Goal: Information Seeking & Learning: Understand process/instructions

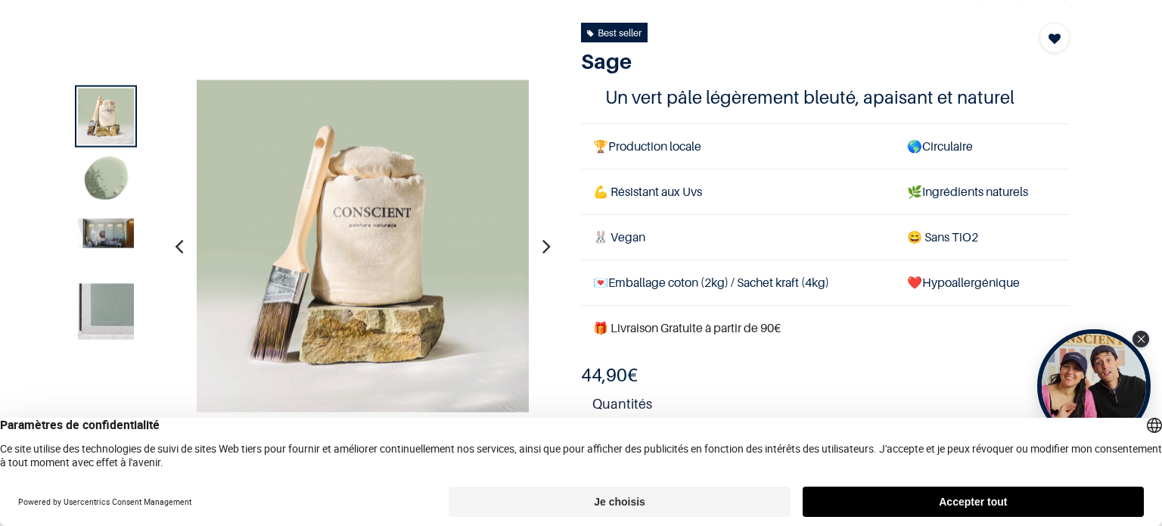
scroll to position [88, 0]
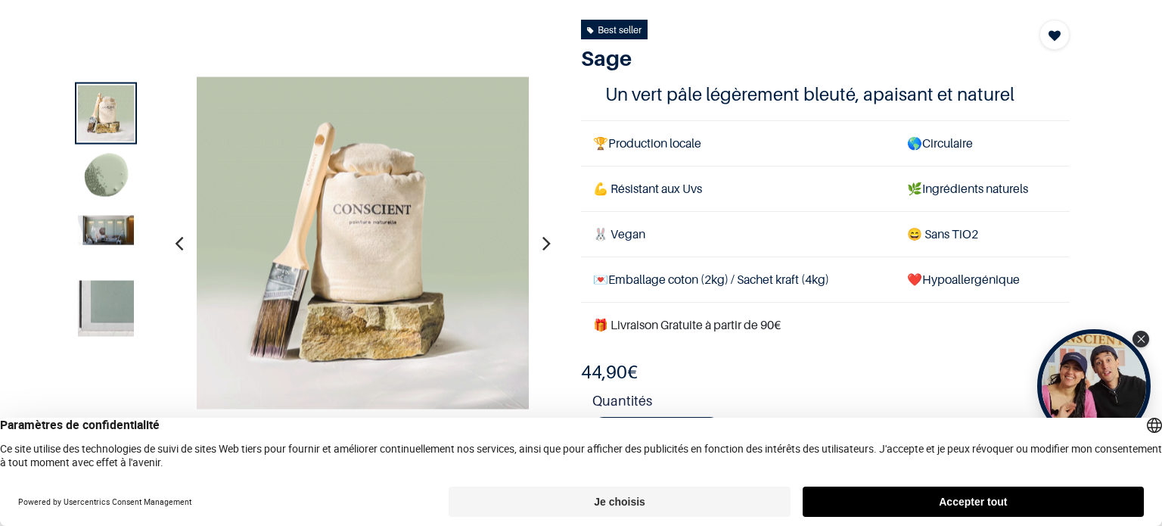
click at [104, 301] on img at bounding box center [106, 309] width 56 height 56
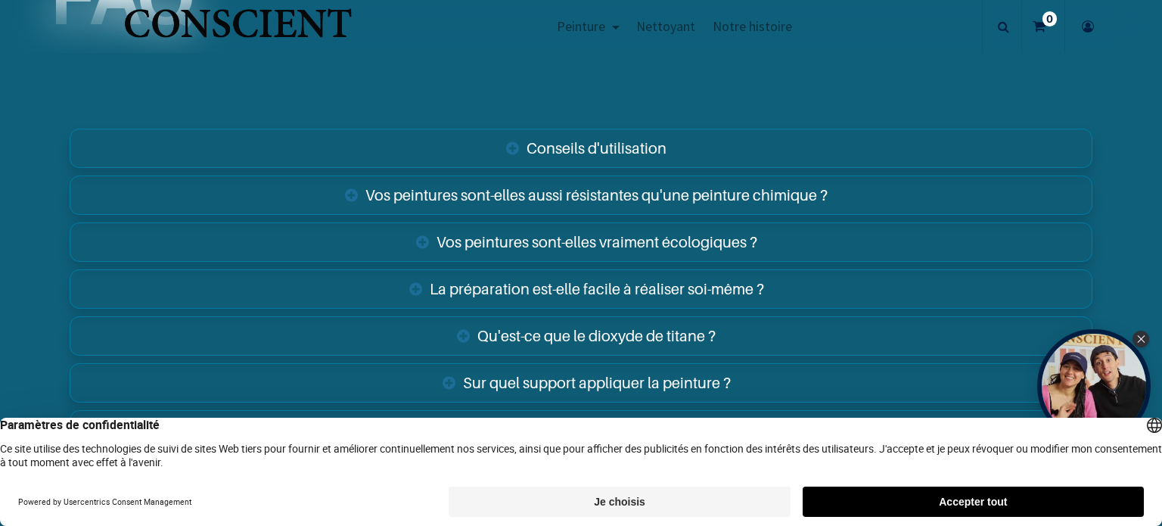
scroll to position [2421, 0]
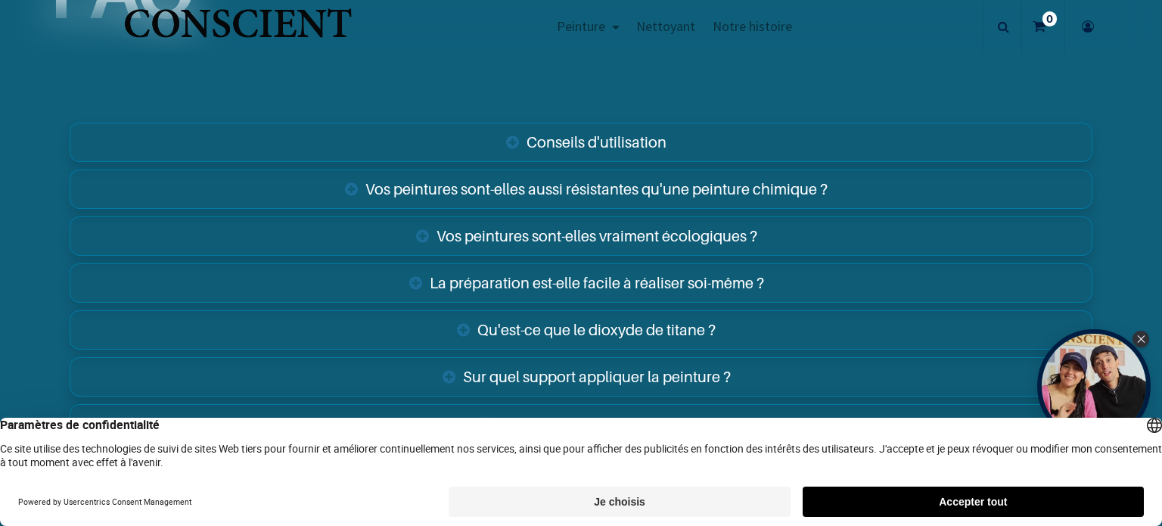
click at [754, 278] on link "La préparation est-elle facile à réaliser soi-même ?" at bounding box center [581, 282] width 1023 height 39
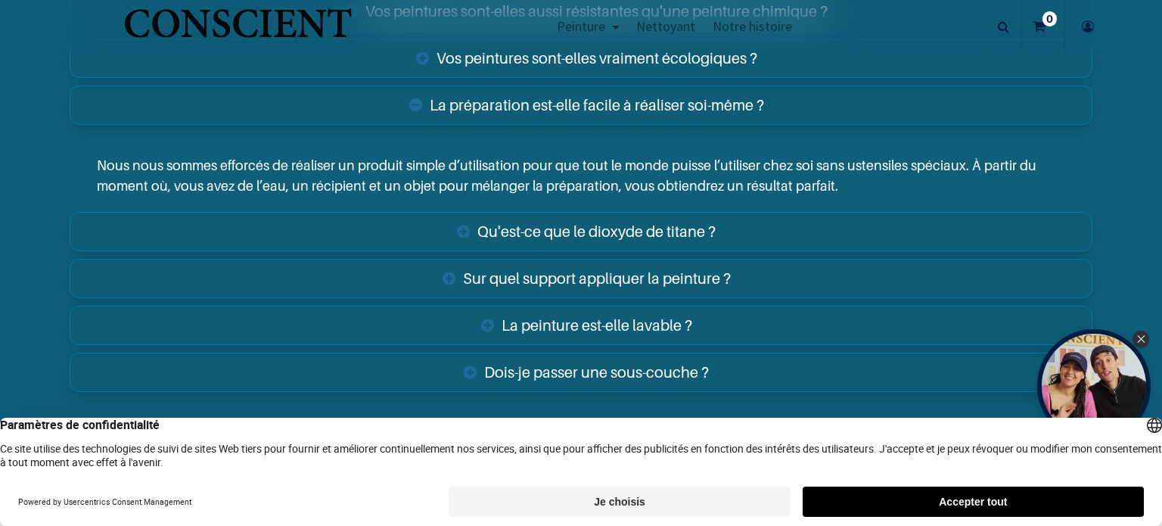
scroll to position [2601, 0]
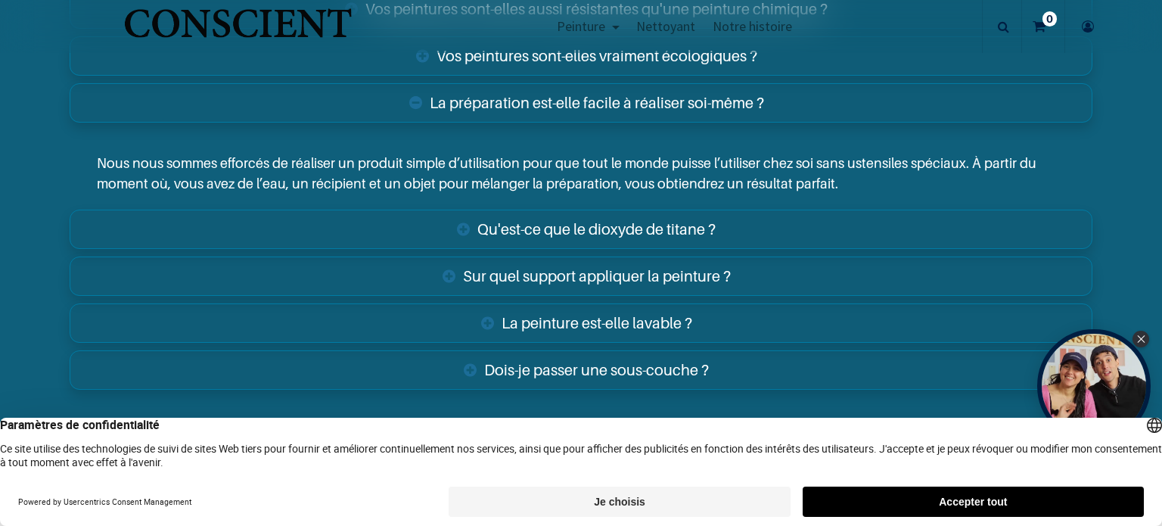
click at [704, 271] on link "Sur quel support appliquer la peinture ?" at bounding box center [581, 276] width 1023 height 39
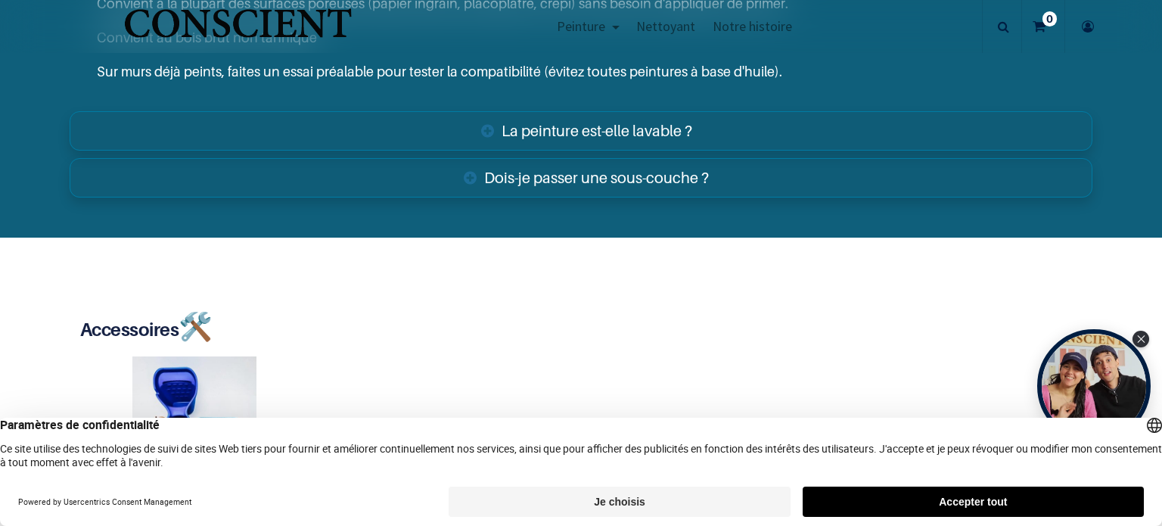
scroll to position [2948, 0]
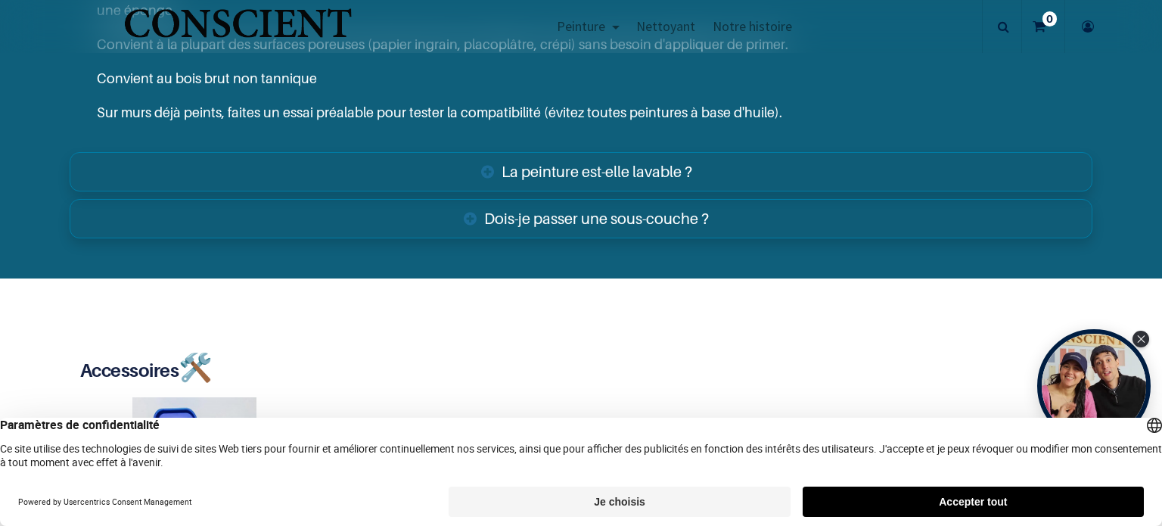
click at [680, 207] on link "Dois-je passer une sous-couche ?" at bounding box center [581, 218] width 1023 height 39
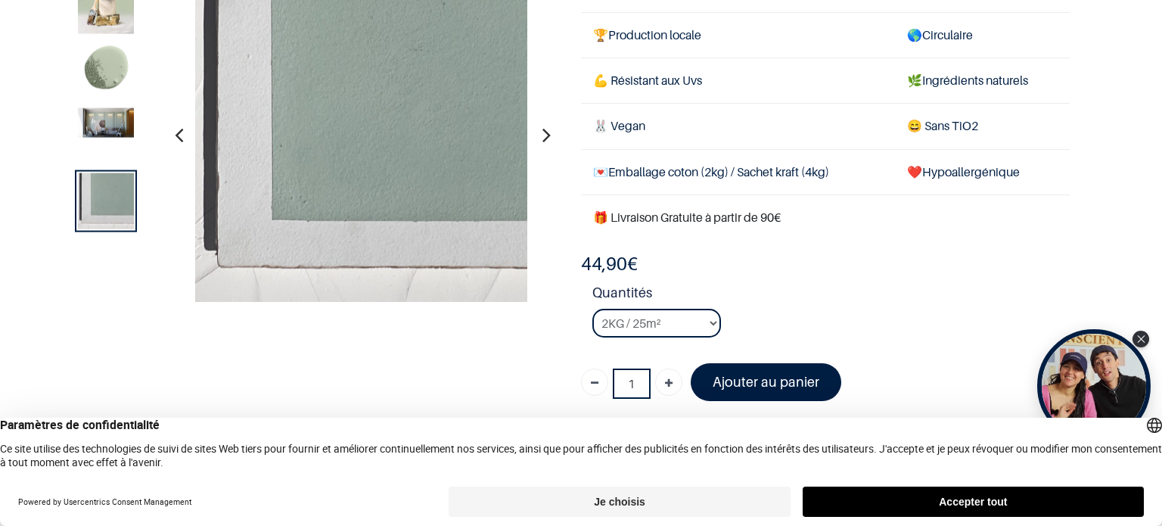
scroll to position [139, 0]
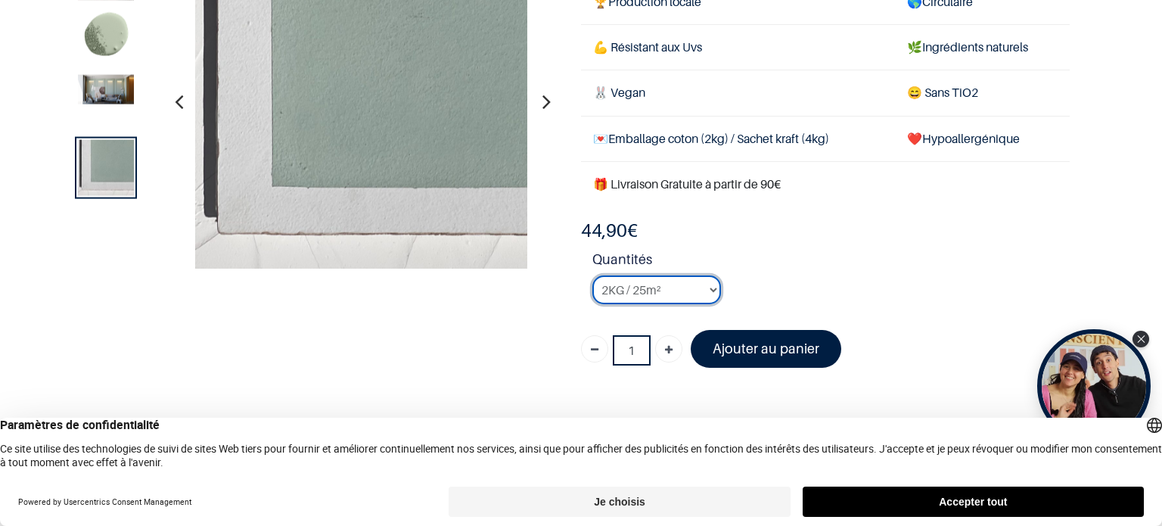
click at [720, 288] on select "2KG / 25m² 4KG / 50m² 8KG / 100m² Testeur" at bounding box center [656, 289] width 129 height 29
click at [592, 275] on select "2KG / 25m² 4KG / 50m² 8KG / 100m² Testeur" at bounding box center [656, 289] width 129 height 29
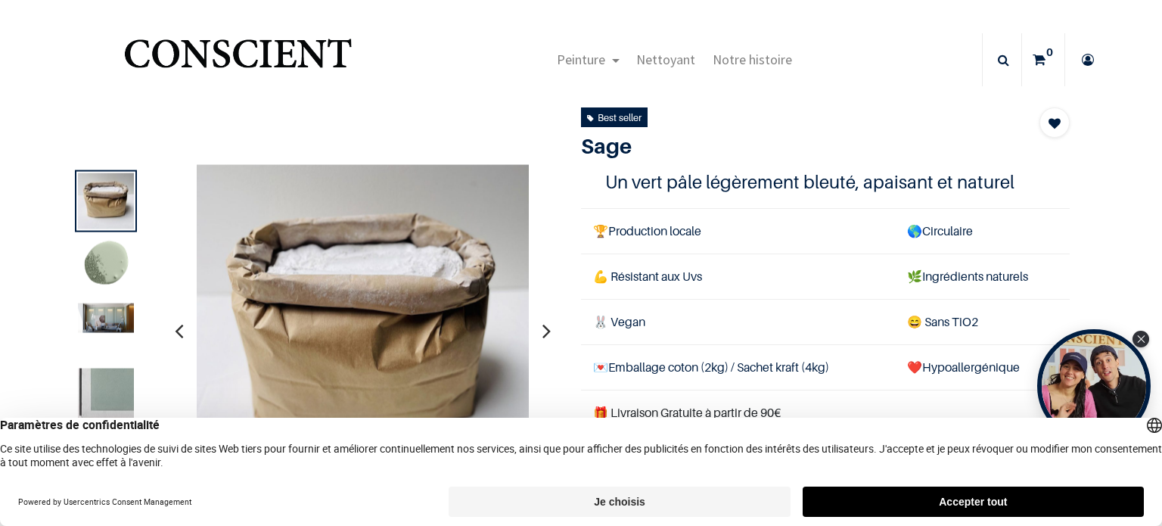
click at [115, 260] on img at bounding box center [106, 266] width 56 height 56
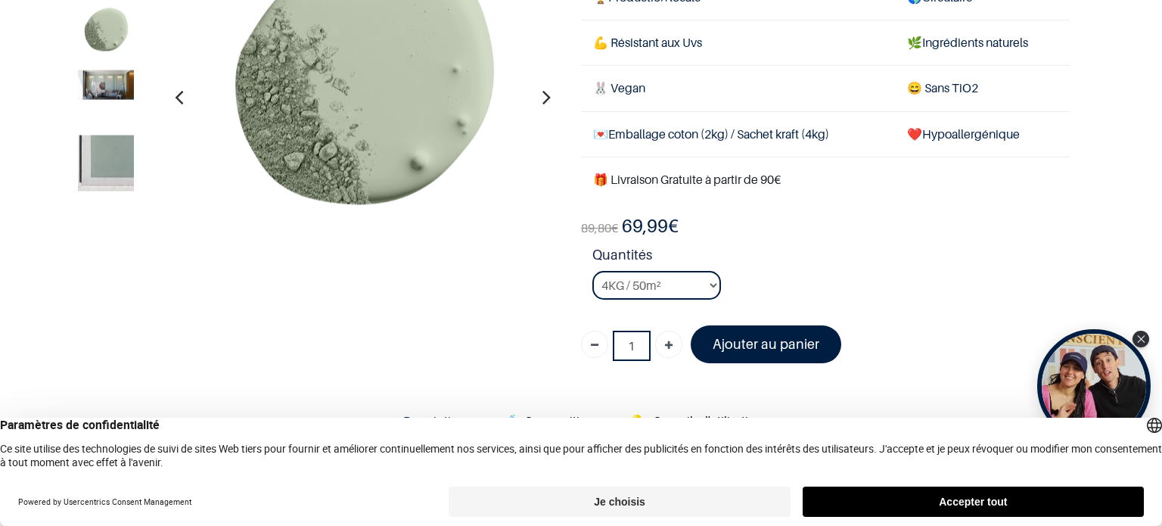
scroll to position [147, 0]
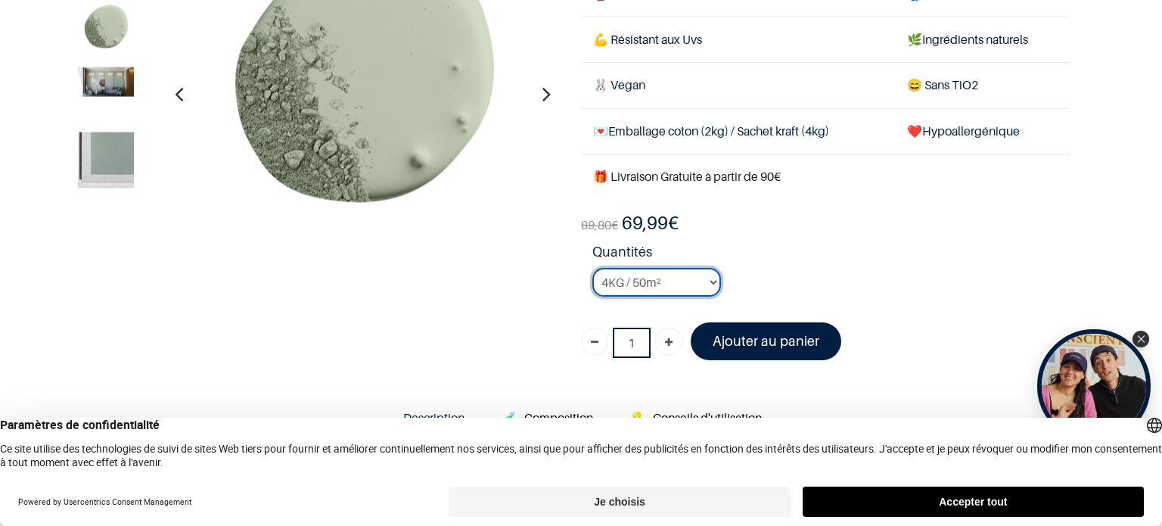
click at [711, 281] on select "2KG / 25m² 4KG / 50m² 8KG / 100m² Testeur" at bounding box center [656, 282] width 129 height 29
select select "16"
click at [592, 268] on select "2KG / 25m² 4KG / 50m² 8KG / 100m² Testeur" at bounding box center [656, 282] width 129 height 29
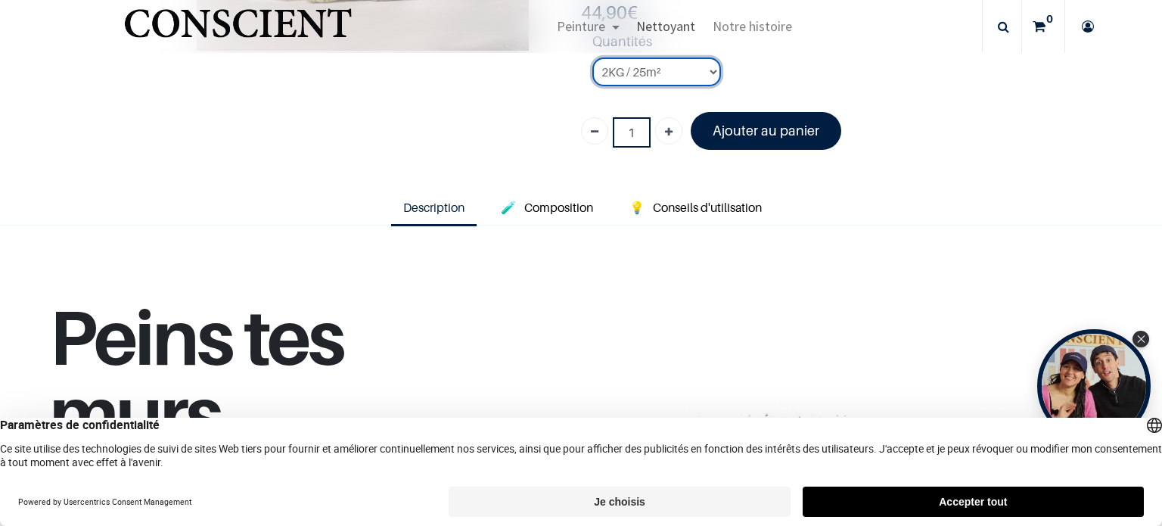
scroll to position [361, 0]
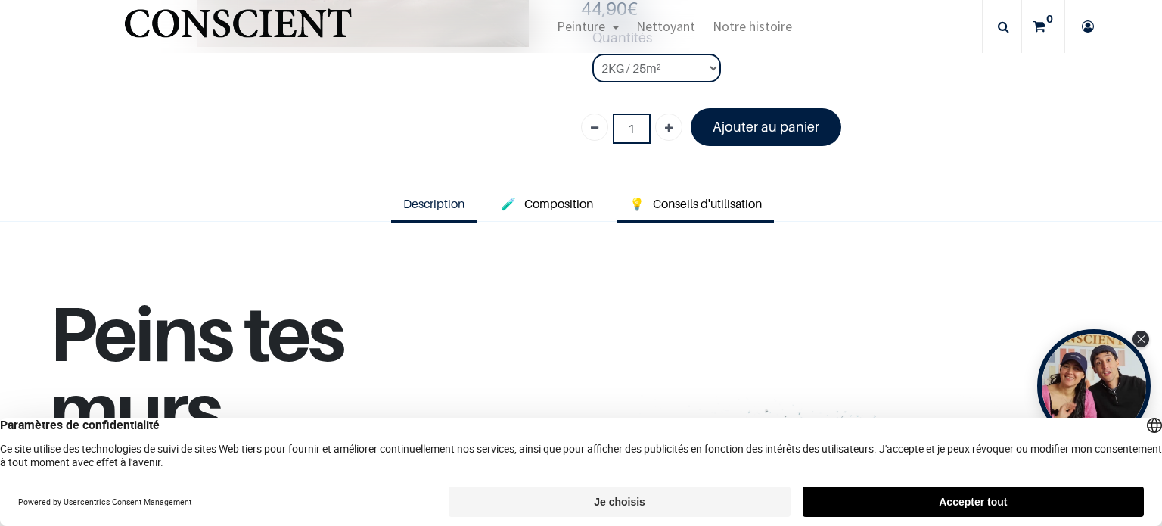
click at [720, 204] on span "Conseils d'utilisation" at bounding box center [707, 203] width 109 height 15
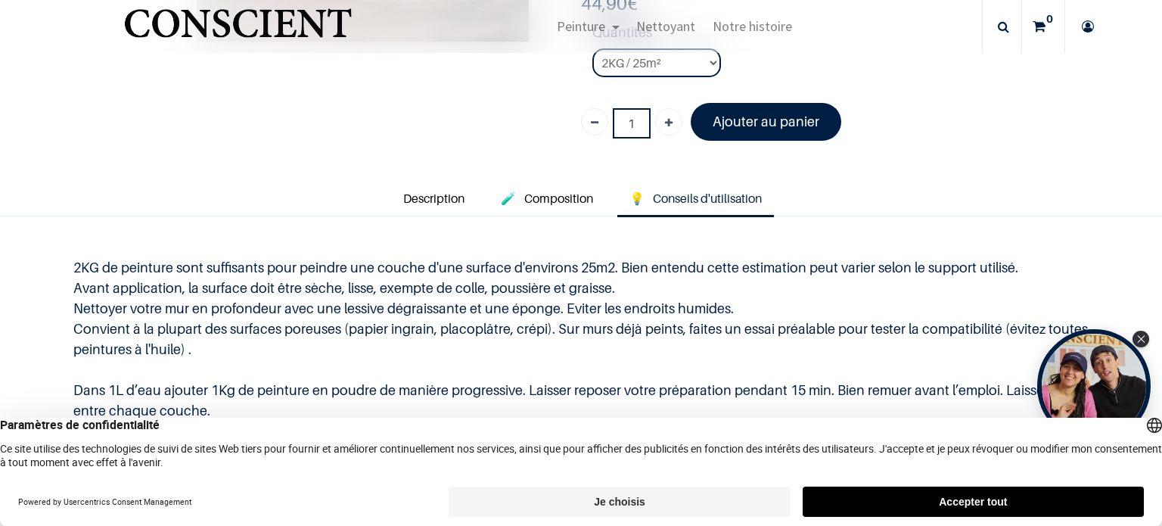
scroll to position [359, 0]
